Goal: Share content: Share content

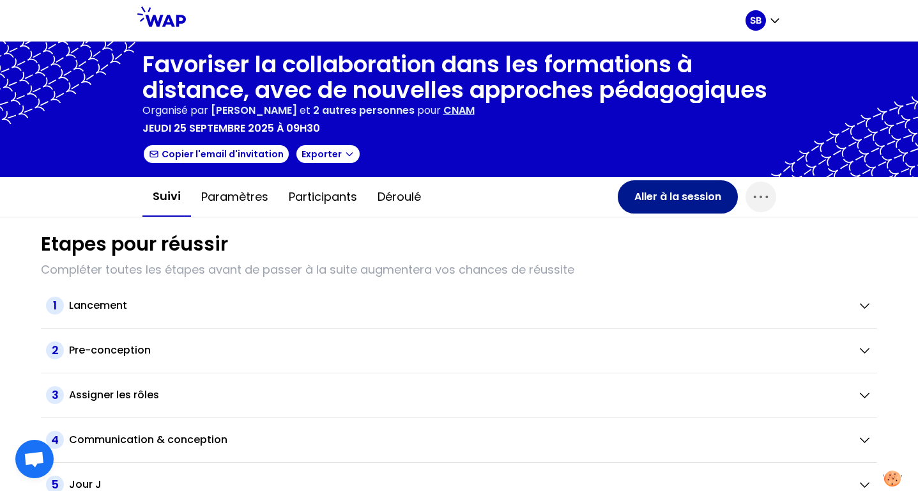
click at [675, 201] on button "Aller à la session" at bounding box center [678, 196] width 120 height 33
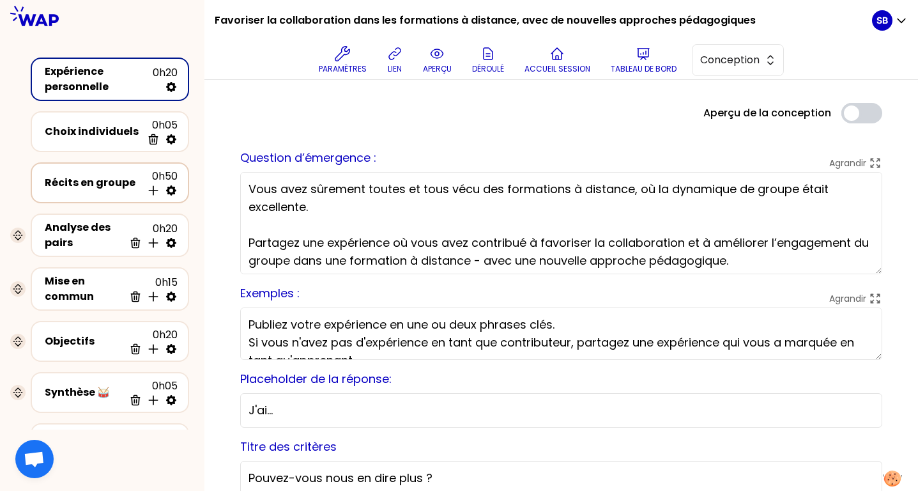
click at [107, 181] on div "Récits en groupe" at bounding box center [93, 182] width 97 height 15
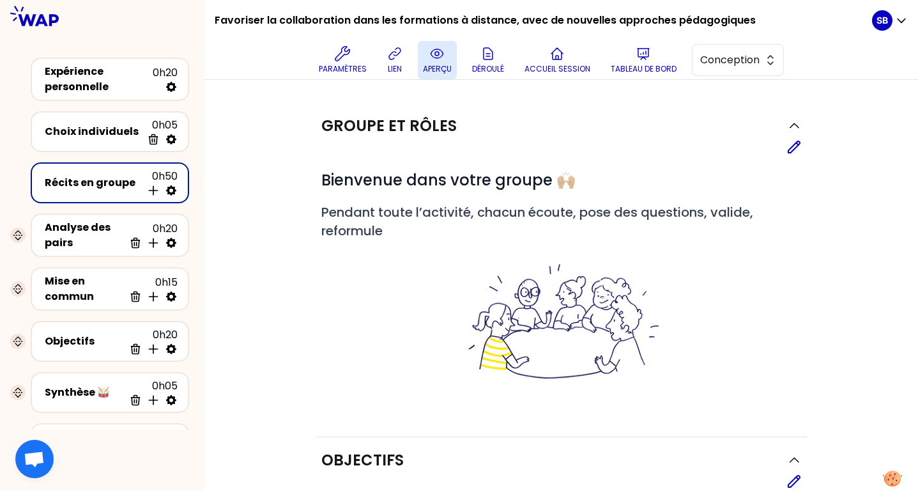
click at [449, 60] on button "aperçu" at bounding box center [437, 60] width 39 height 38
